Goal: Information Seeking & Learning: Check status

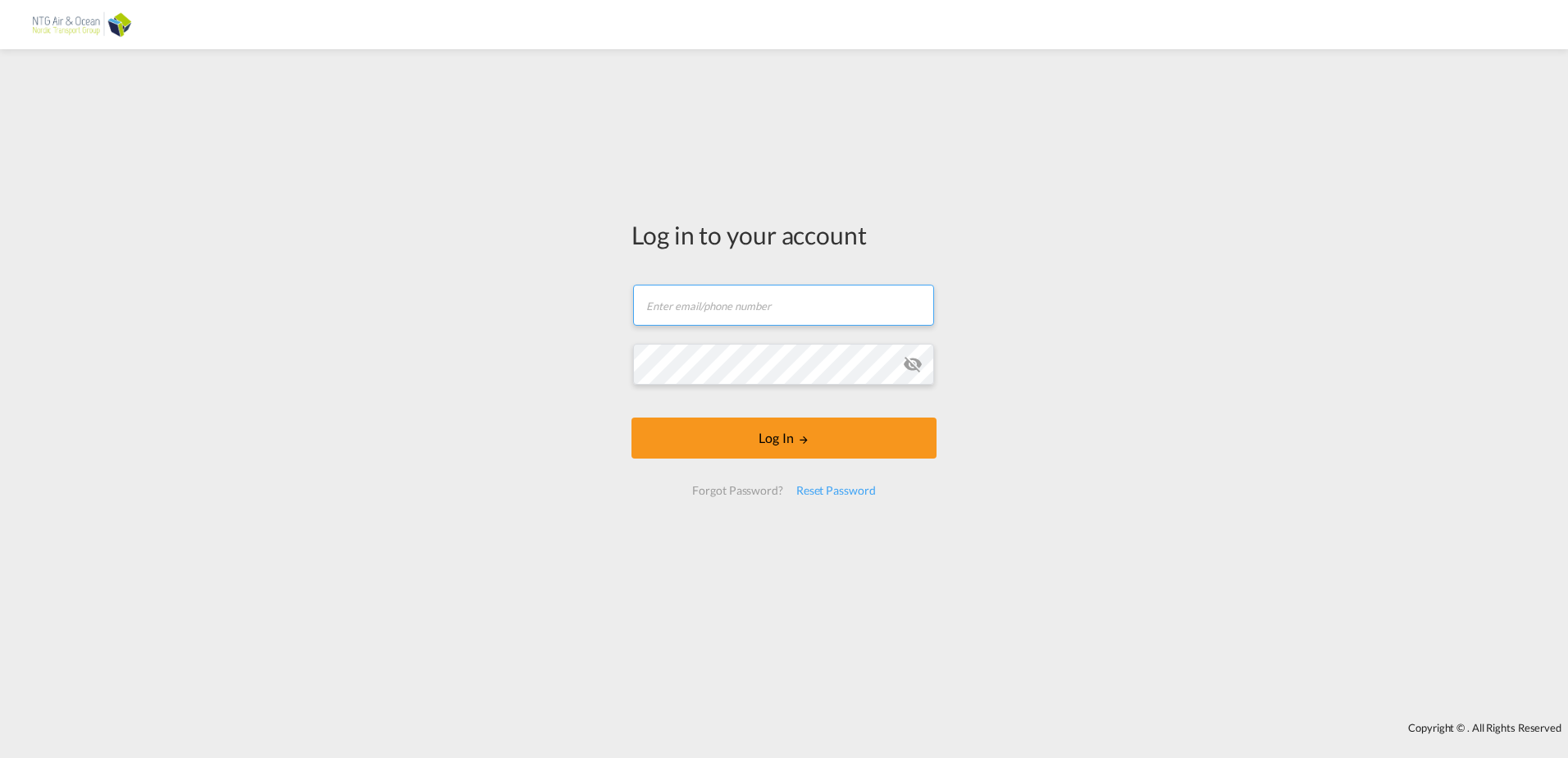
click at [750, 306] on form "Email field is required Password field is required Log In Forgot Password? Rese…" at bounding box center [784, 390] width 305 height 243
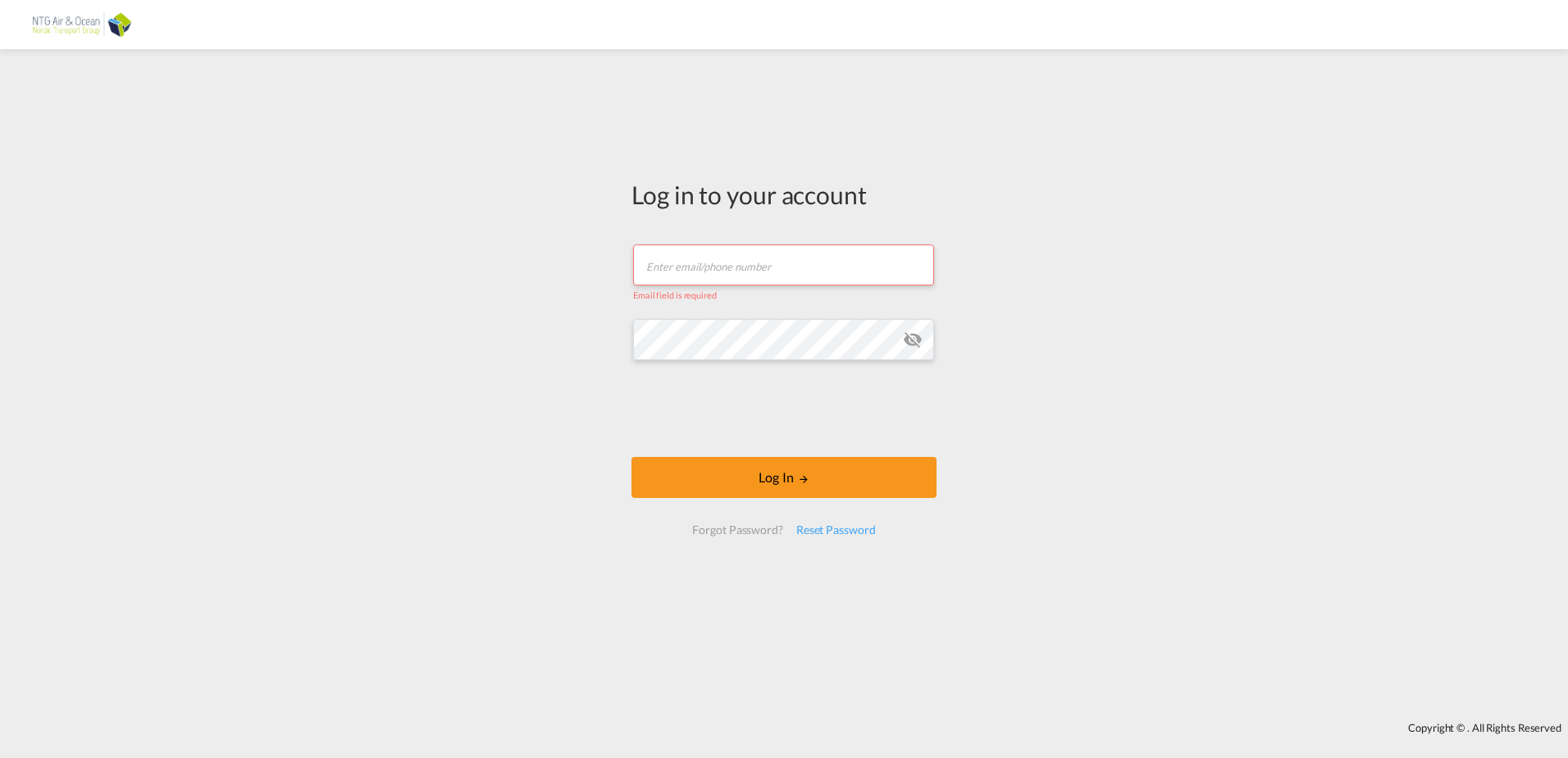
click at [742, 266] on input "text" at bounding box center [784, 264] width 301 height 41
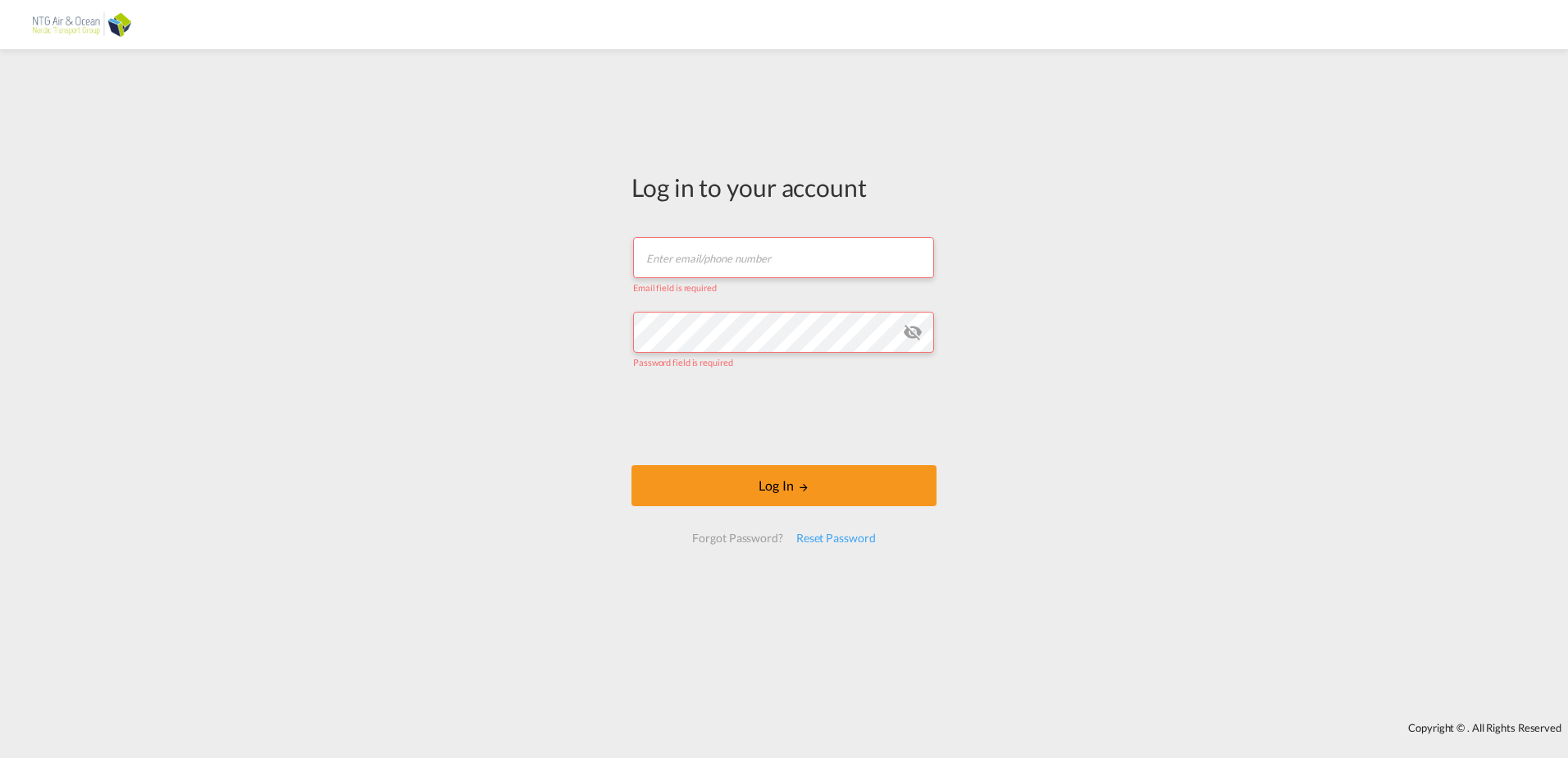
type input "[EMAIL_ADDRESS][PERSON_NAME][DOMAIN_NAME]"
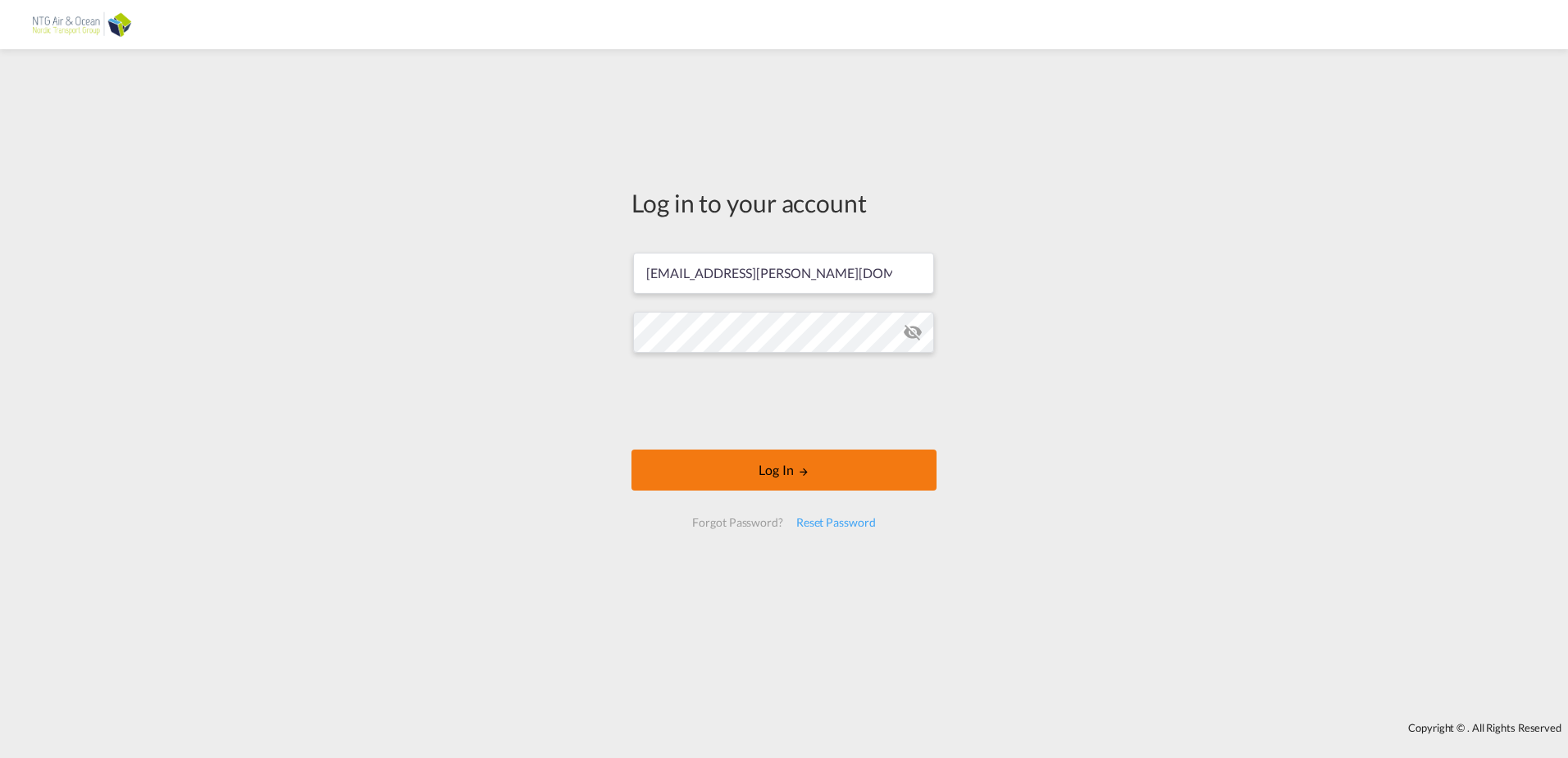
click at [772, 472] on button "Log In" at bounding box center [784, 470] width 305 height 41
